Goal: Consume media (video, audio): Consume media (video, audio)

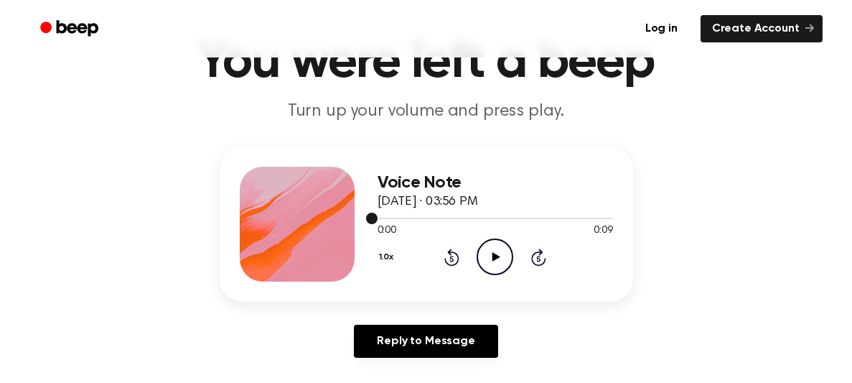
scroll to position [77, 0]
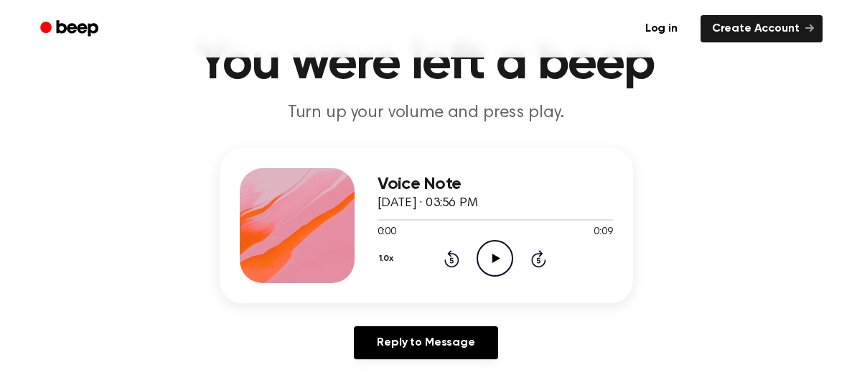
click at [496, 249] on icon "Play Audio" at bounding box center [495, 258] width 37 height 37
click at [501, 253] on icon "Play Audio" at bounding box center [495, 258] width 37 height 37
click at [500, 243] on icon "Play Audio" at bounding box center [495, 258] width 37 height 37
click at [495, 253] on icon "Play Audio" at bounding box center [495, 258] width 37 height 37
click at [494, 250] on icon "Pause Audio" at bounding box center [495, 258] width 37 height 37
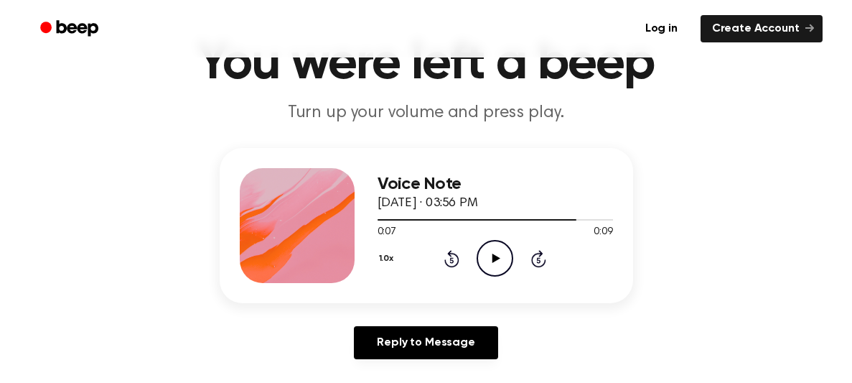
click at [494, 250] on icon "Play Audio" at bounding box center [495, 258] width 37 height 37
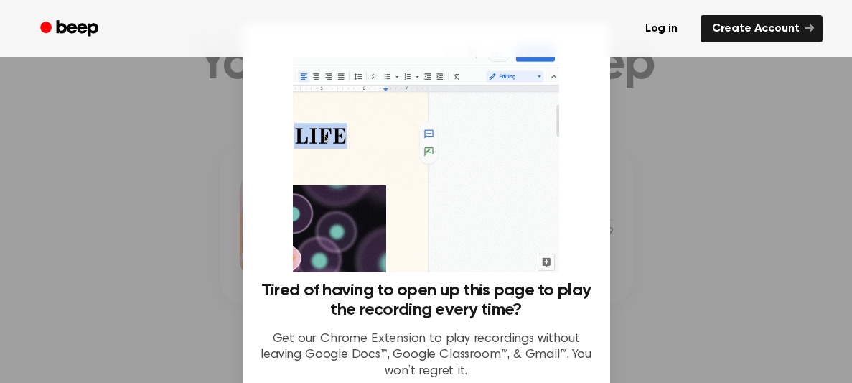
click at [234, 170] on div at bounding box center [426, 191] width 852 height 383
click at [731, 167] on div at bounding box center [426, 191] width 852 height 383
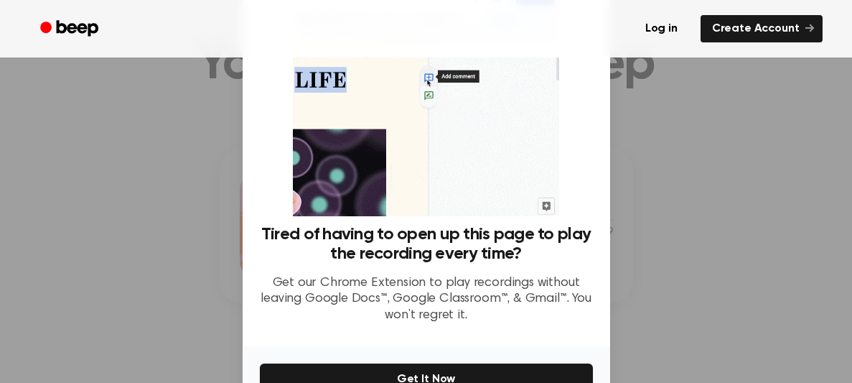
scroll to position [139, 0]
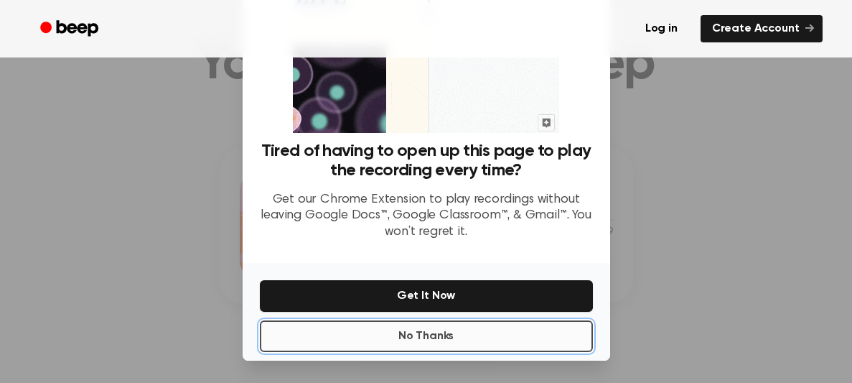
click at [458, 327] on button "No Thanks" at bounding box center [426, 336] width 333 height 32
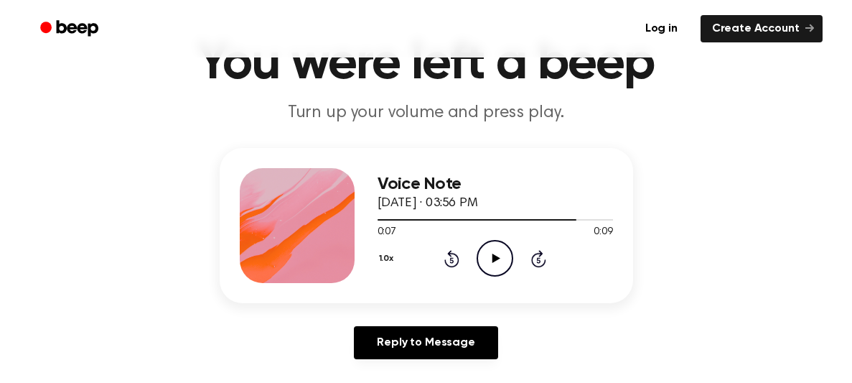
click at [495, 251] on icon "Play Audio" at bounding box center [495, 258] width 37 height 37
click at [493, 253] on icon at bounding box center [497, 257] width 8 height 9
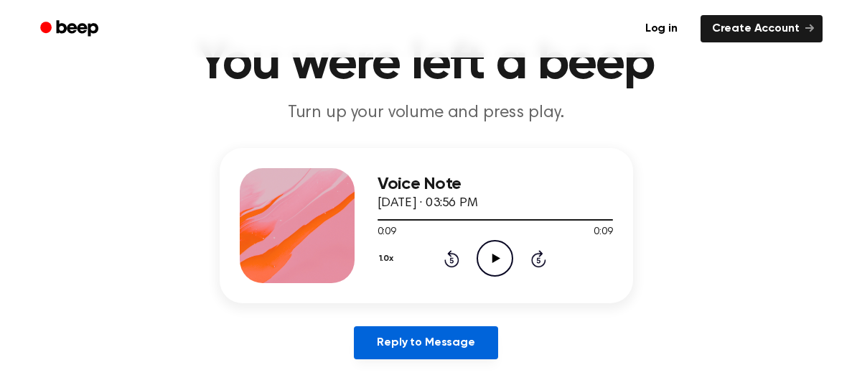
click at [471, 349] on link "Reply to Message" at bounding box center [426, 342] width 144 height 33
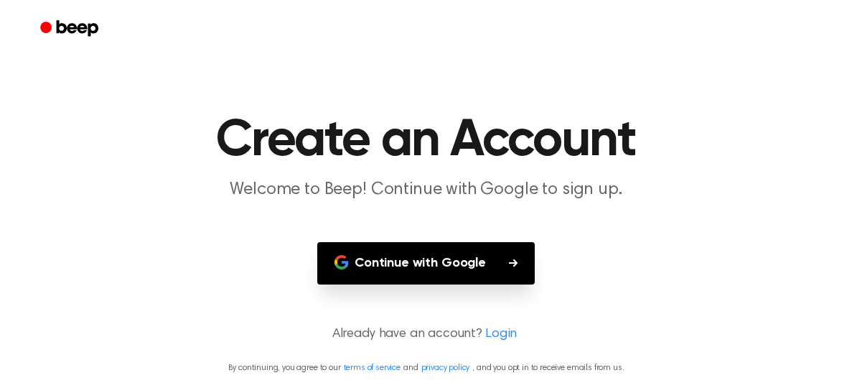
click at [439, 266] on button "Continue with Google" at bounding box center [426, 263] width 218 height 42
click at [375, 332] on p "Already have an account? Login" at bounding box center [426, 334] width 818 height 19
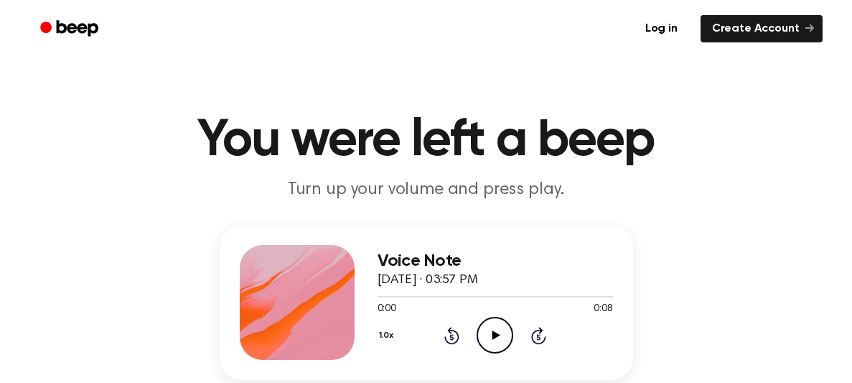
click at [495, 332] on icon at bounding box center [497, 334] width 8 height 9
click at [494, 332] on icon at bounding box center [497, 334] width 8 height 9
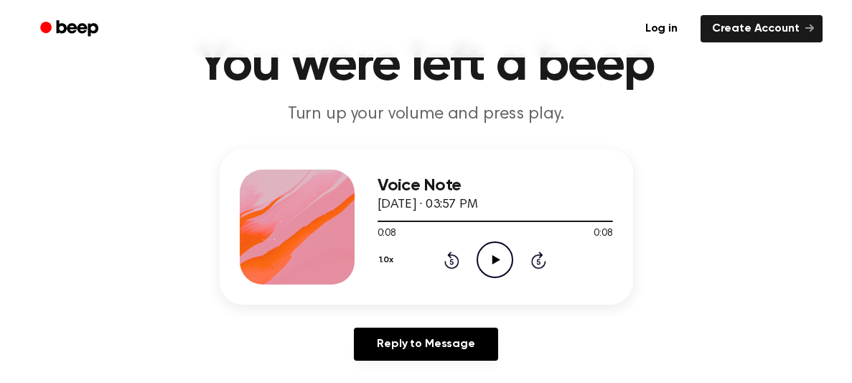
scroll to position [76, 0]
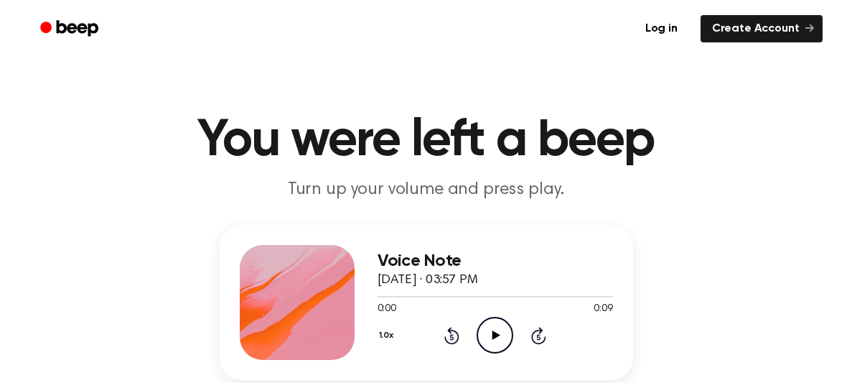
click at [490, 328] on icon "Play Audio" at bounding box center [495, 335] width 37 height 37
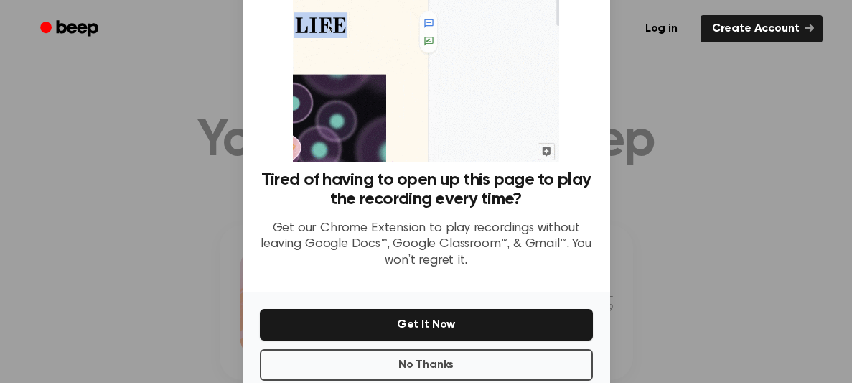
scroll to position [108, 0]
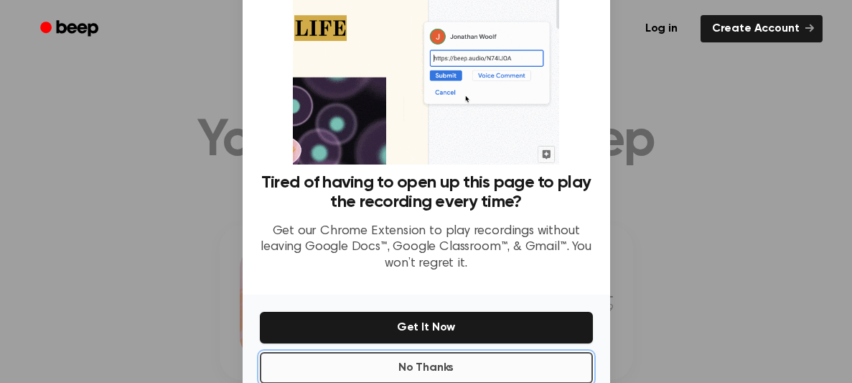
click at [465, 361] on button "No Thanks" at bounding box center [426, 368] width 333 height 32
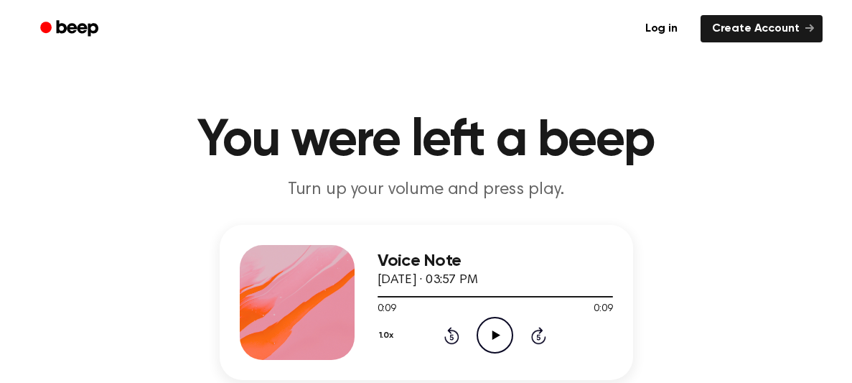
click at [493, 332] on icon at bounding box center [497, 334] width 8 height 9
click at [498, 333] on icon "Play Audio" at bounding box center [495, 335] width 37 height 37
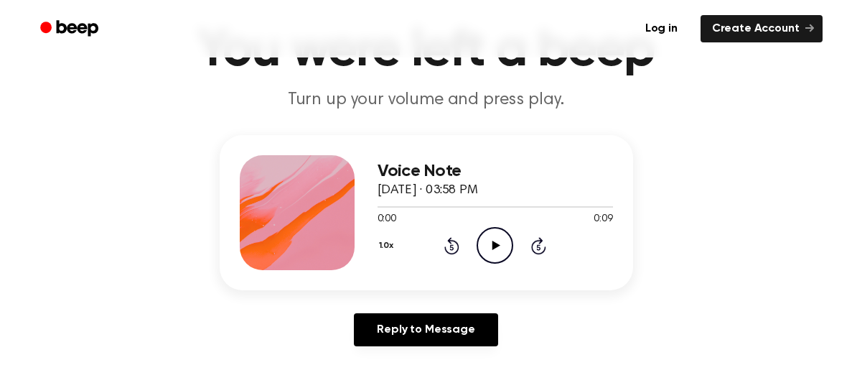
click at [494, 243] on icon at bounding box center [497, 245] width 8 height 9
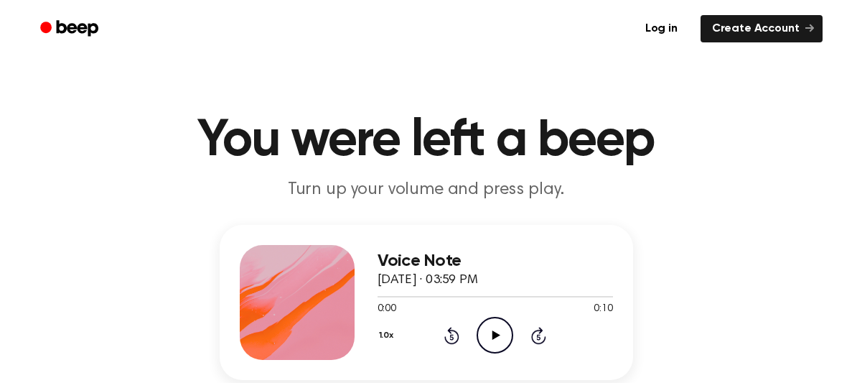
click at [490, 334] on icon "Play Audio" at bounding box center [495, 335] width 37 height 37
click at [497, 330] on icon "Play Audio" at bounding box center [495, 335] width 37 height 37
